Goal: Task Accomplishment & Management: Use online tool/utility

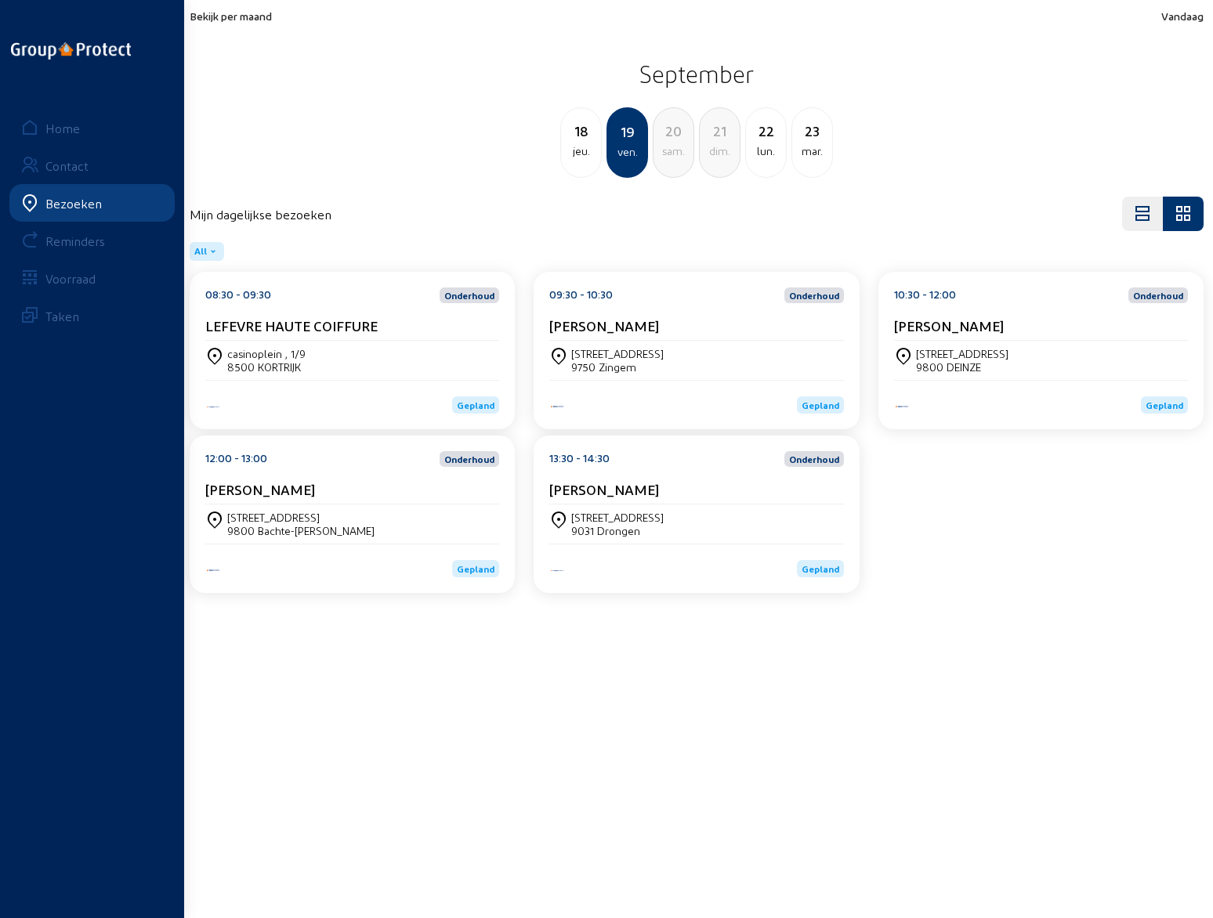
click at [637, 353] on div "[STREET_ADDRESS]" at bounding box center [617, 353] width 92 height 13
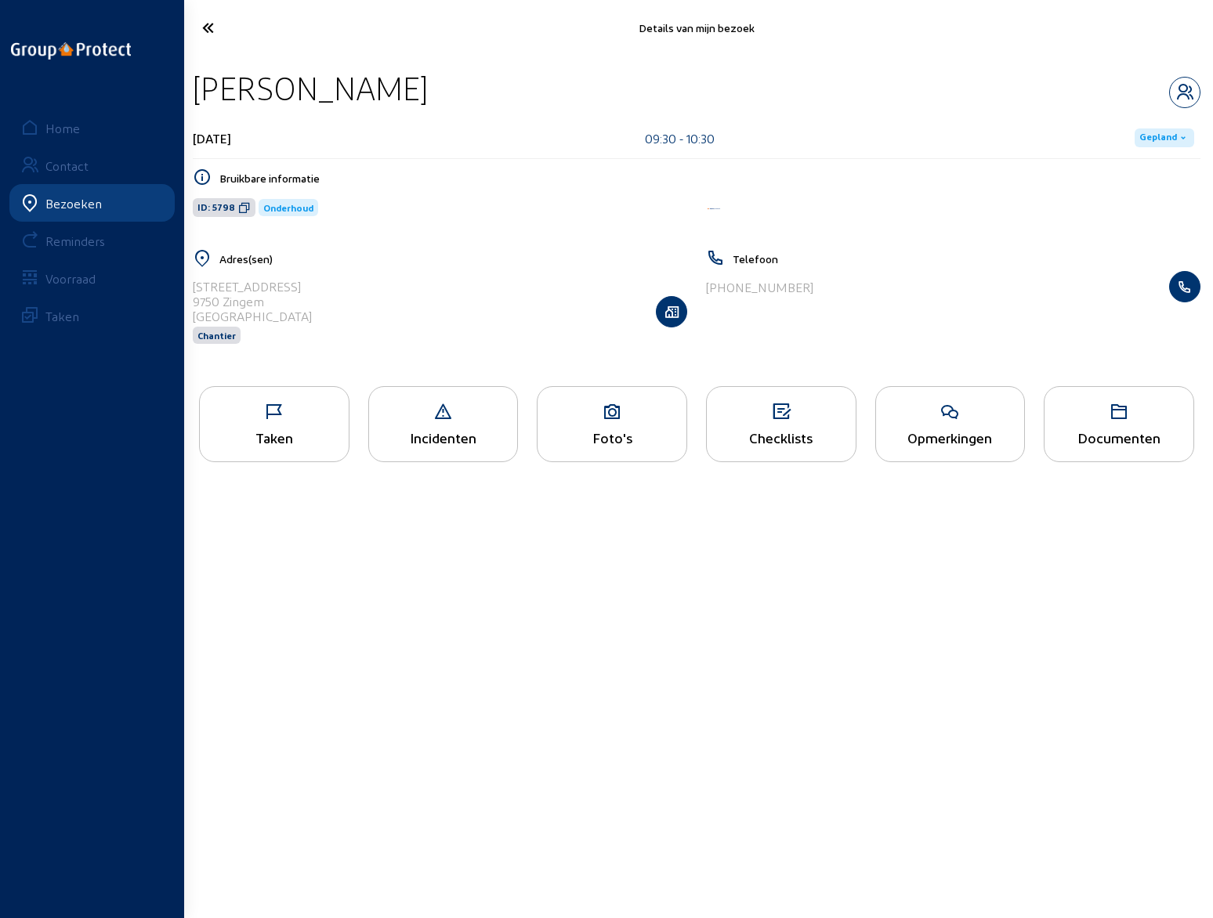
click at [927, 429] on div "Opmerkingen" at bounding box center [950, 437] width 149 height 16
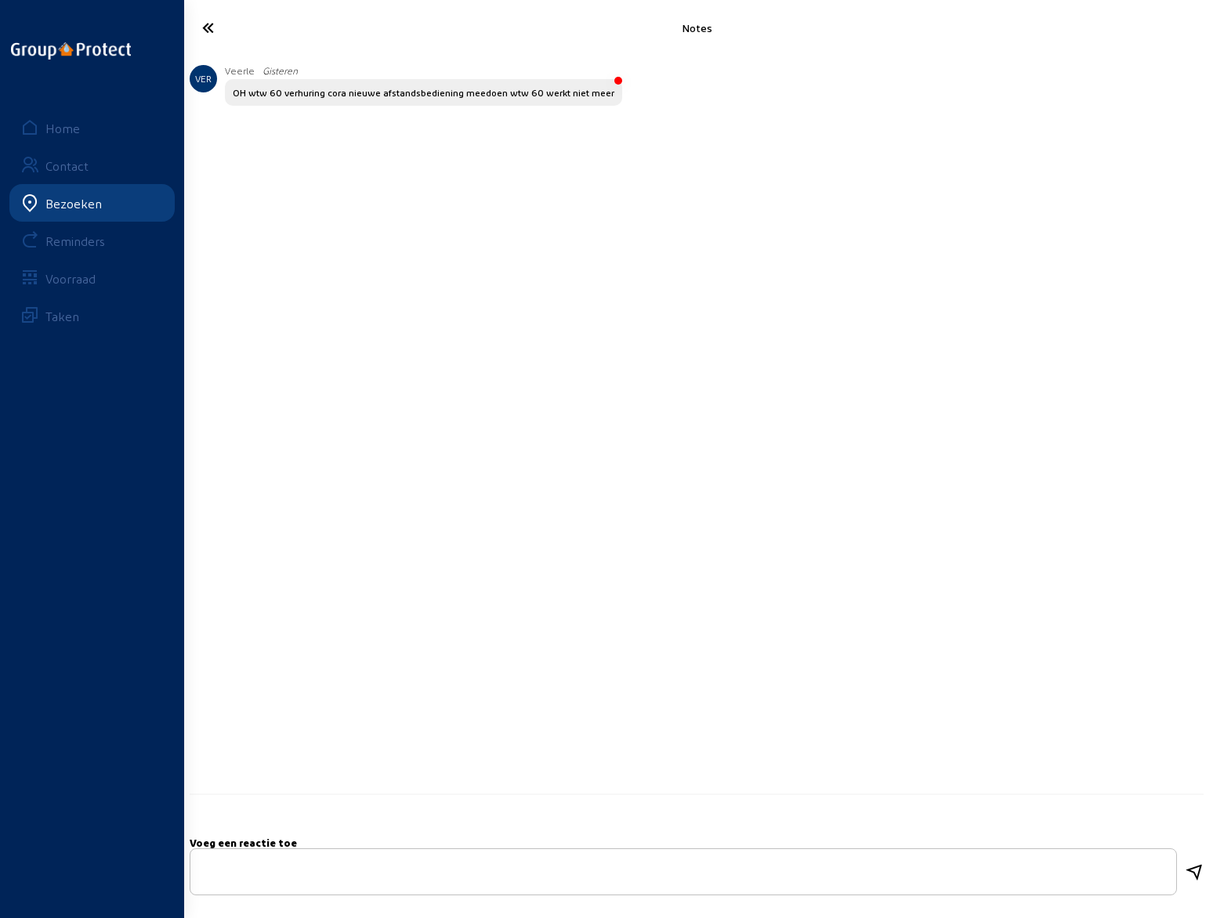
click at [209, 30] on icon at bounding box center [266, 27] width 144 height 27
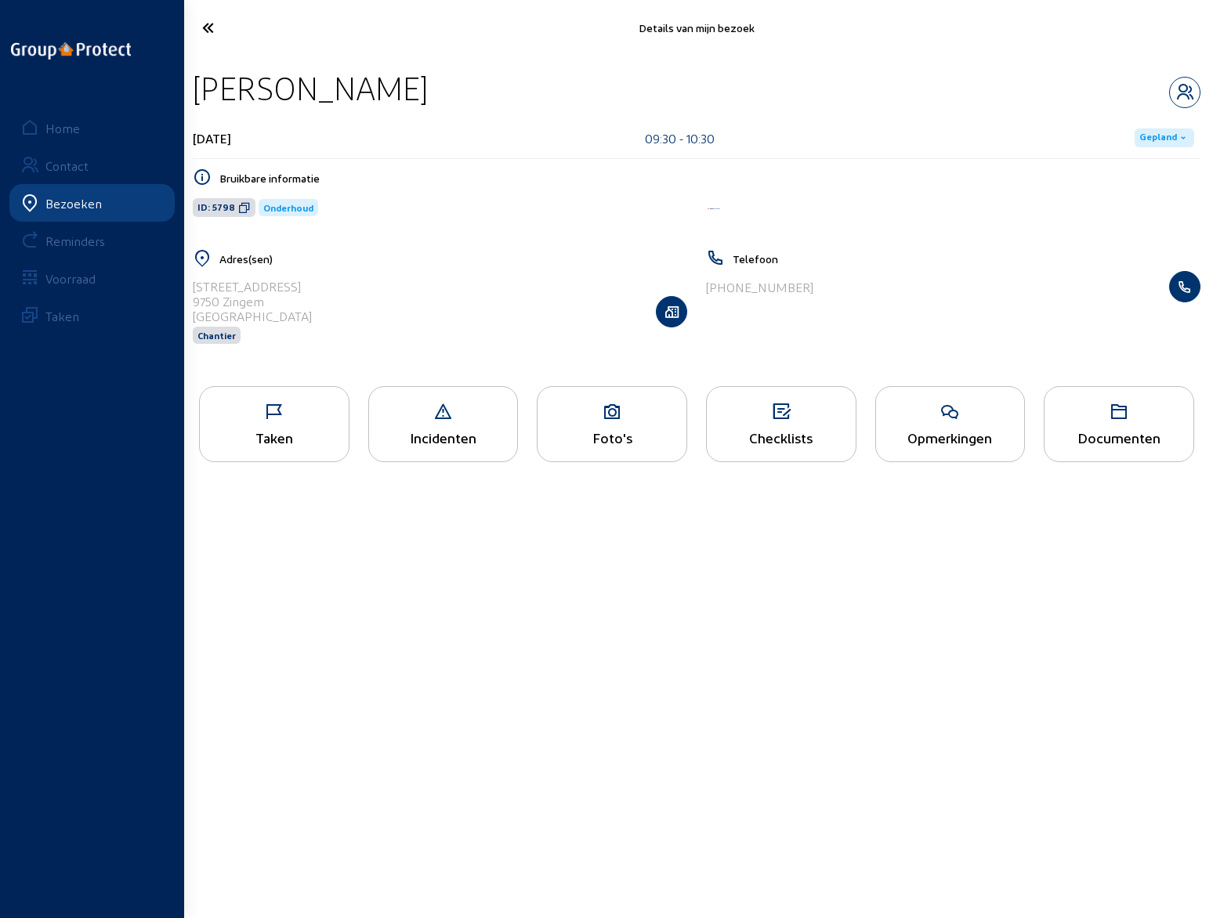
click at [209, 30] on icon at bounding box center [266, 27] width 144 height 27
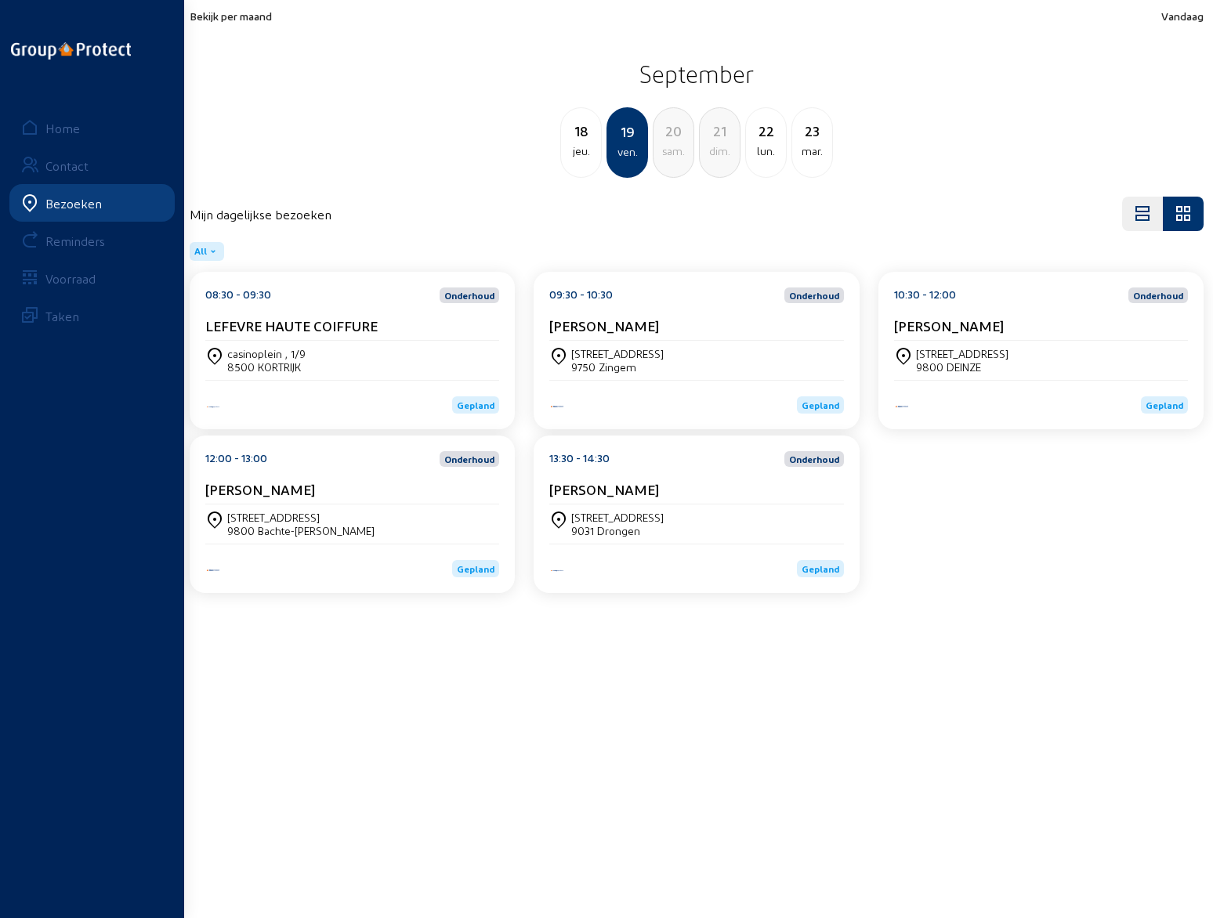
click at [984, 338] on div "[PERSON_NAME]" at bounding box center [1041, 329] width 294 height 24
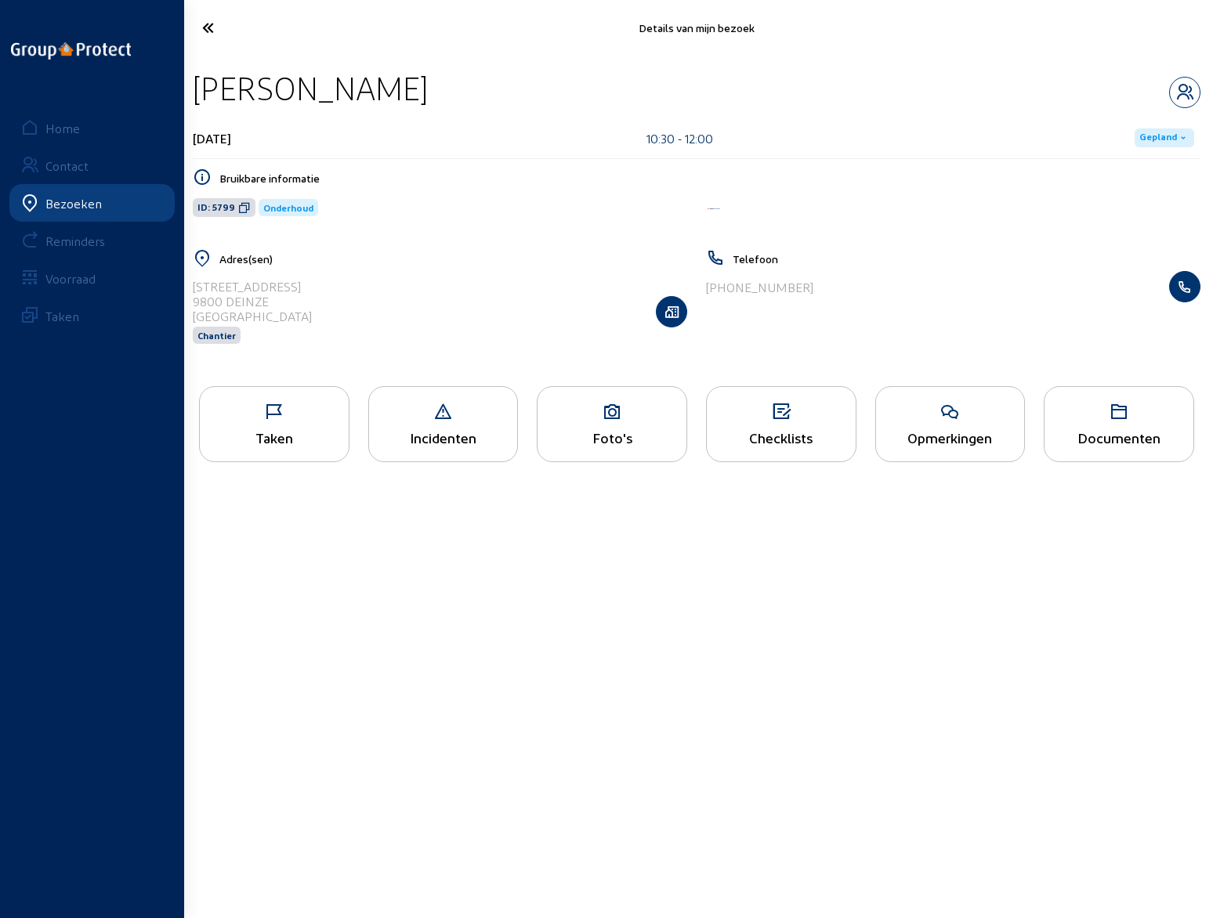
click at [972, 434] on div "Opmerkingen" at bounding box center [950, 437] width 149 height 16
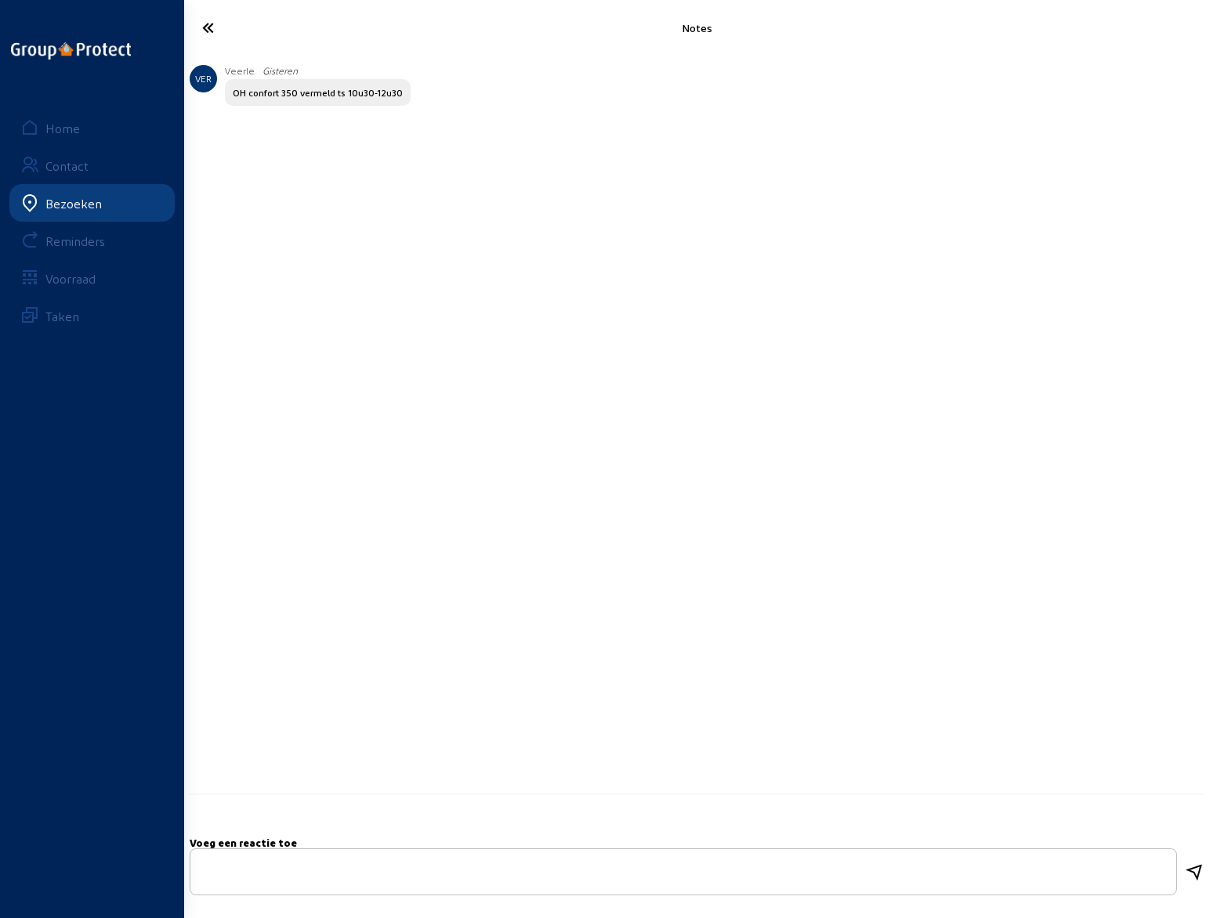
click at [204, 21] on icon at bounding box center [266, 27] width 144 height 27
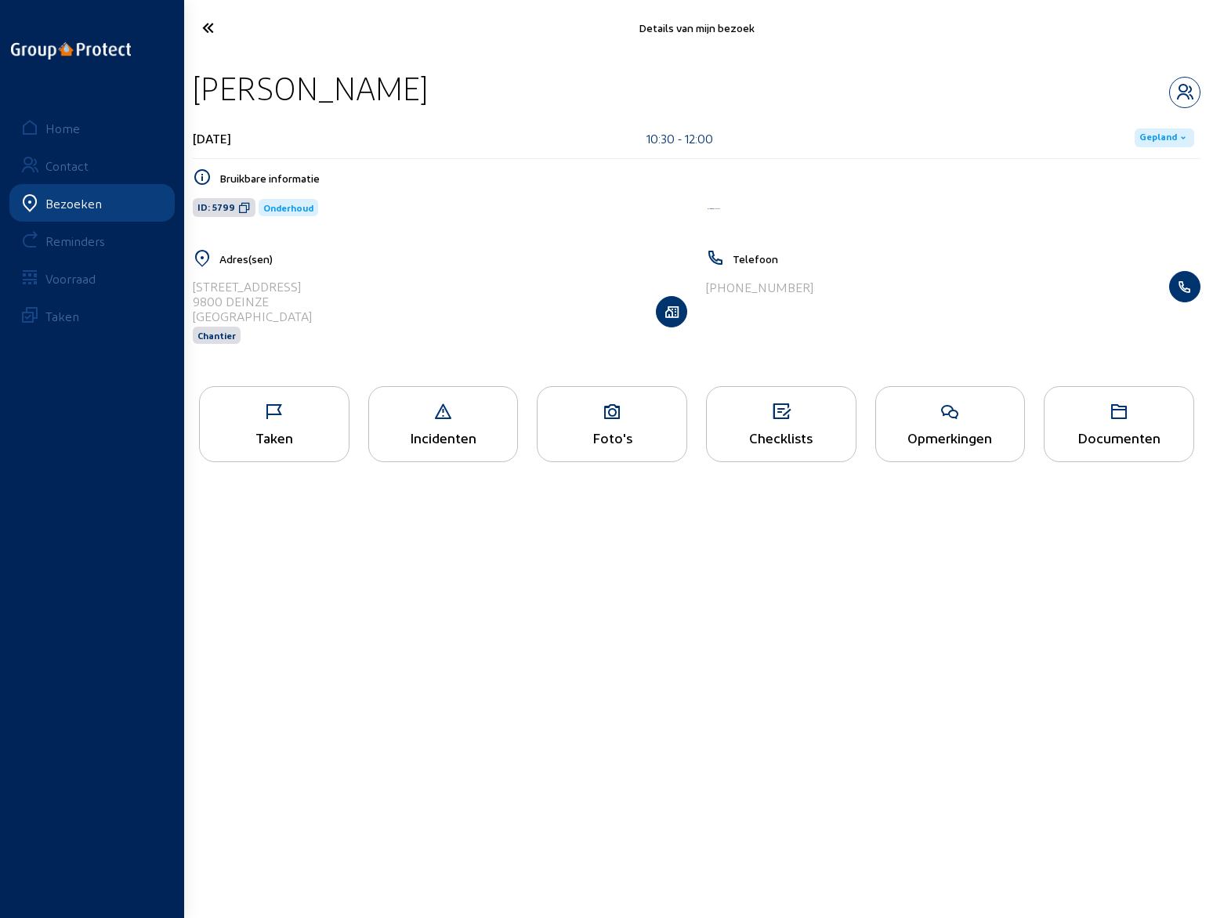
click at [211, 28] on icon at bounding box center [266, 27] width 144 height 27
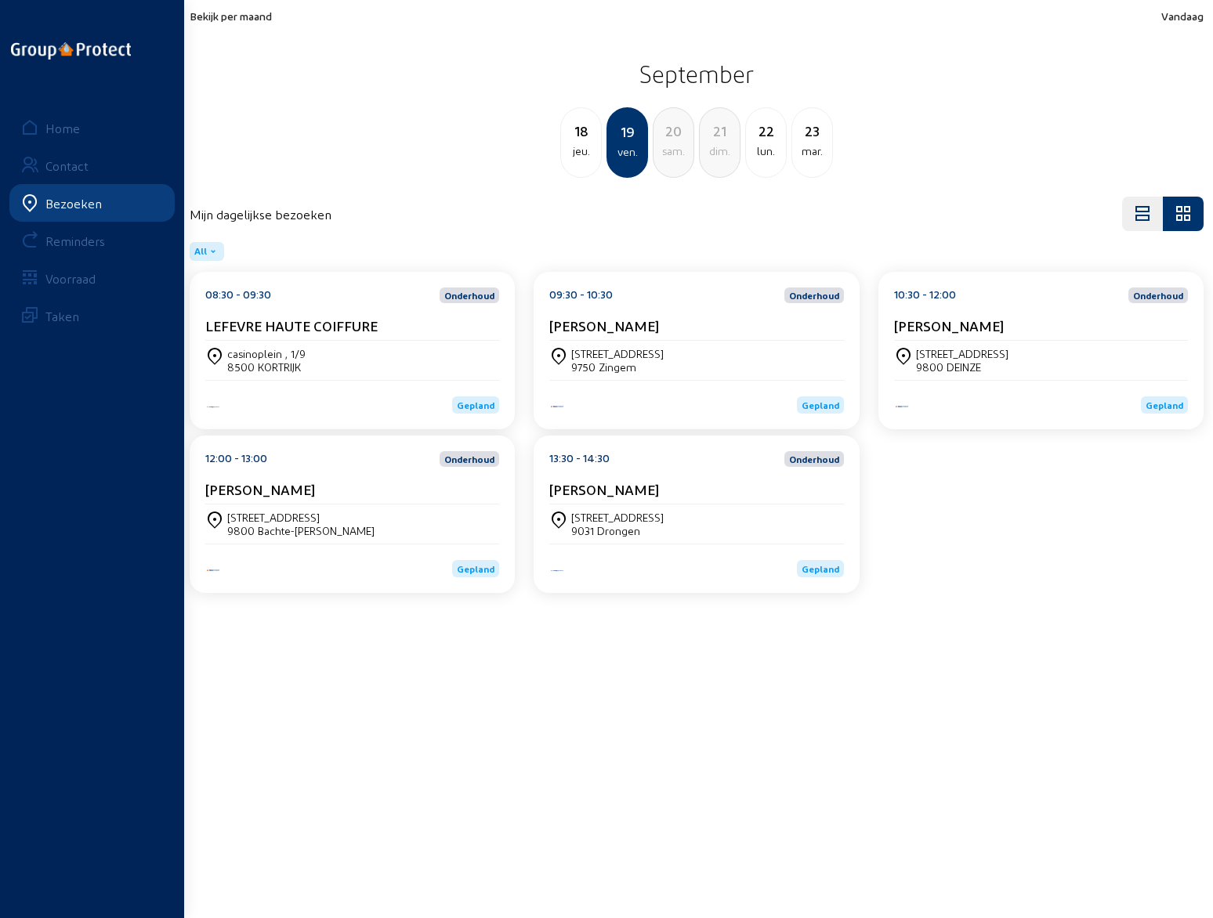
click at [297, 505] on div "[STREET_ADDRESS][PERSON_NAME]" at bounding box center [352, 524] width 294 height 39
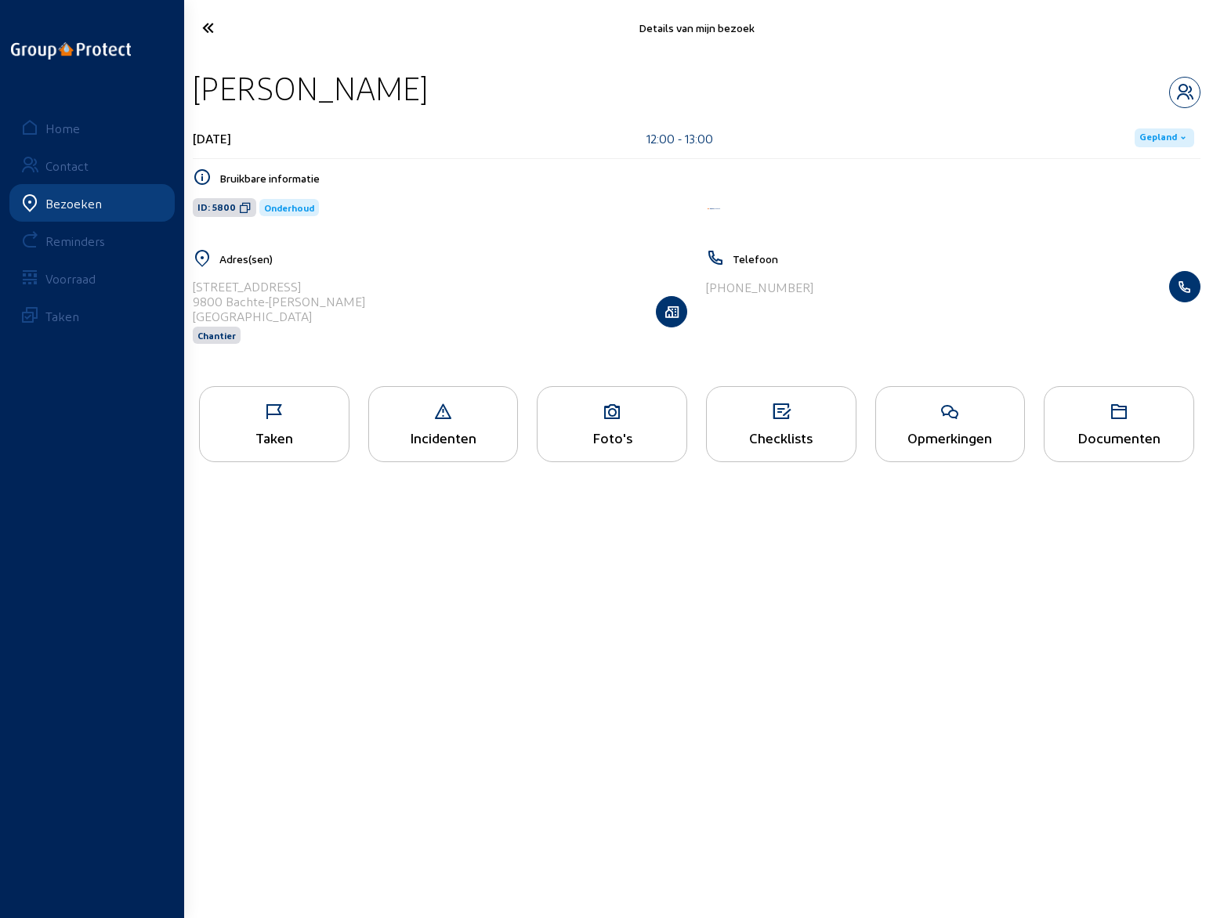
click at [939, 410] on icon at bounding box center [950, 412] width 149 height 19
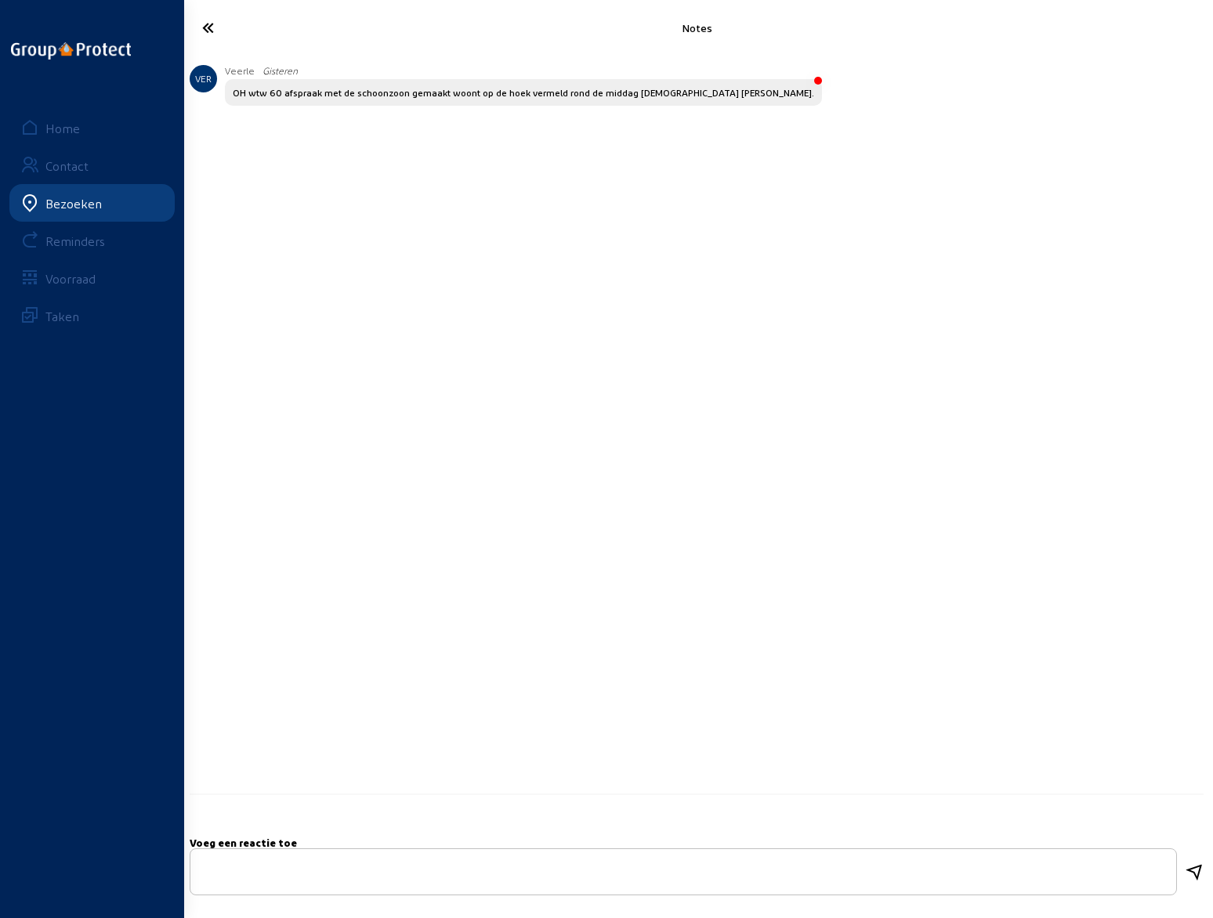
click at [208, 28] on icon at bounding box center [266, 27] width 144 height 27
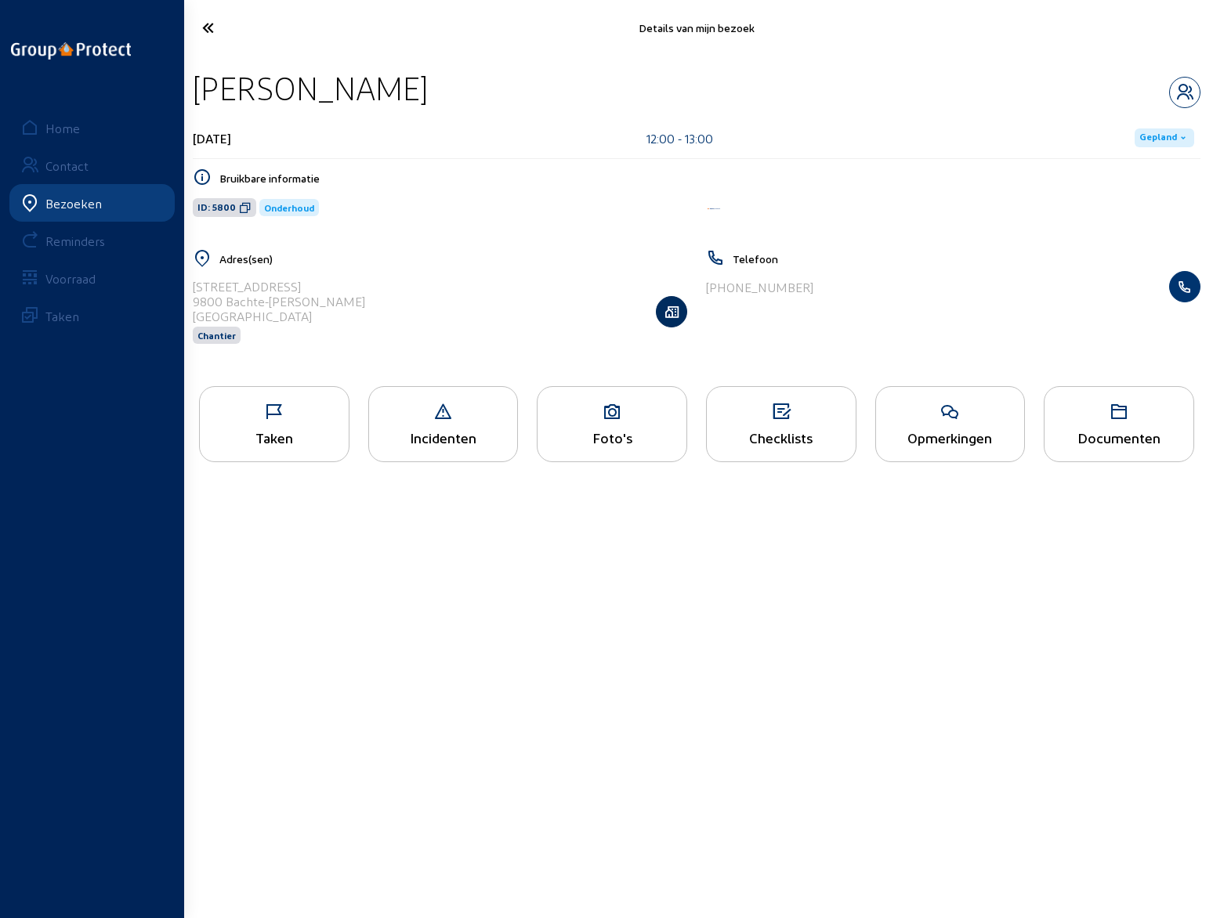
click at [671, 313] on icon "button" at bounding box center [672, 312] width 30 height 16
